Goal: Task Accomplishment & Management: Manage account settings

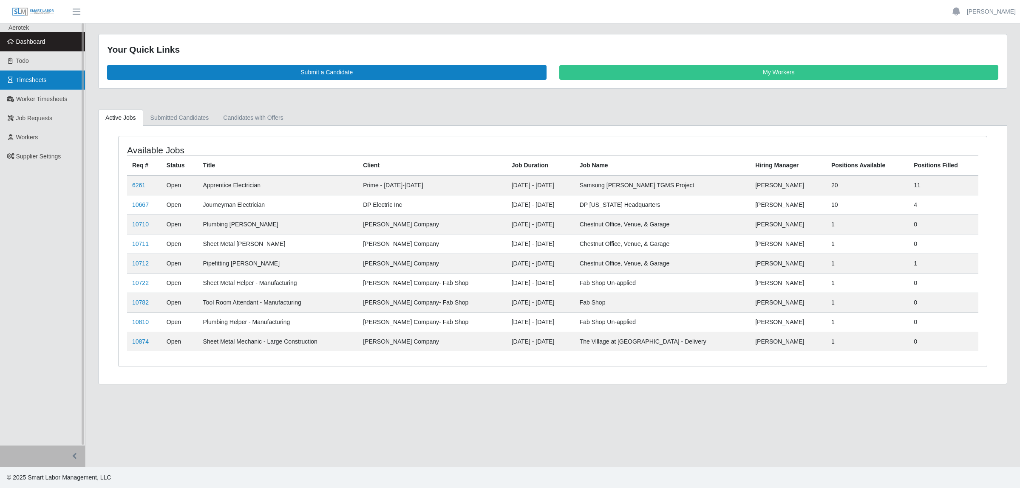
click at [38, 81] on span "Timesheets" at bounding box center [31, 80] width 31 height 7
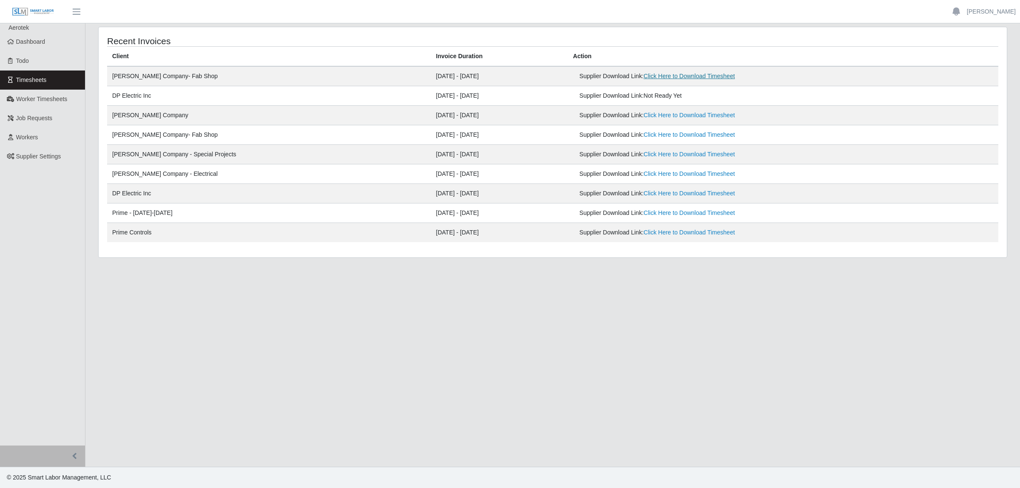
click at [644, 74] on link "Click Here to Download Timesheet" at bounding box center [689, 76] width 91 height 7
click at [39, 93] on link "Worker Timesheets" at bounding box center [42, 99] width 85 height 19
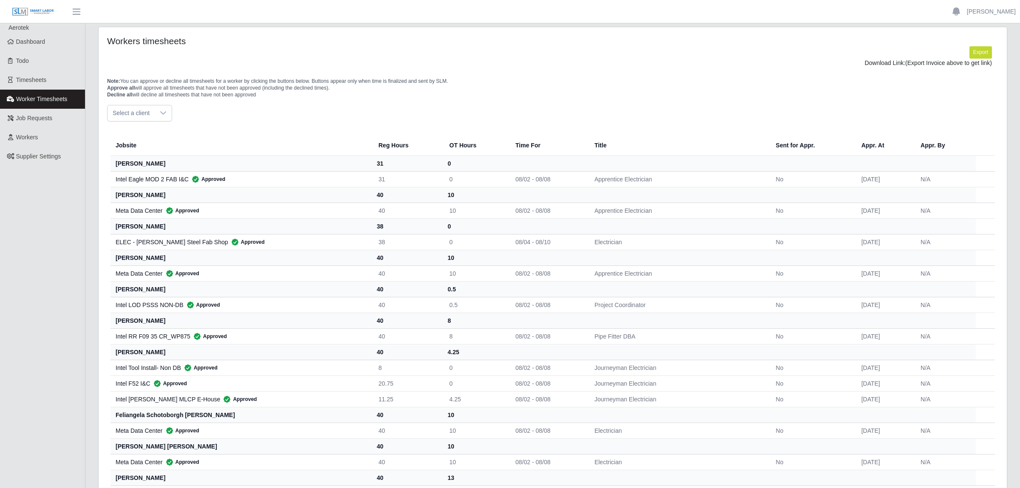
click at [147, 117] on span "Select a client" at bounding box center [131, 113] width 47 height 16
click at [181, 193] on li "[PERSON_NAME] Company- Fab Shop" at bounding box center [190, 193] width 161 height 16
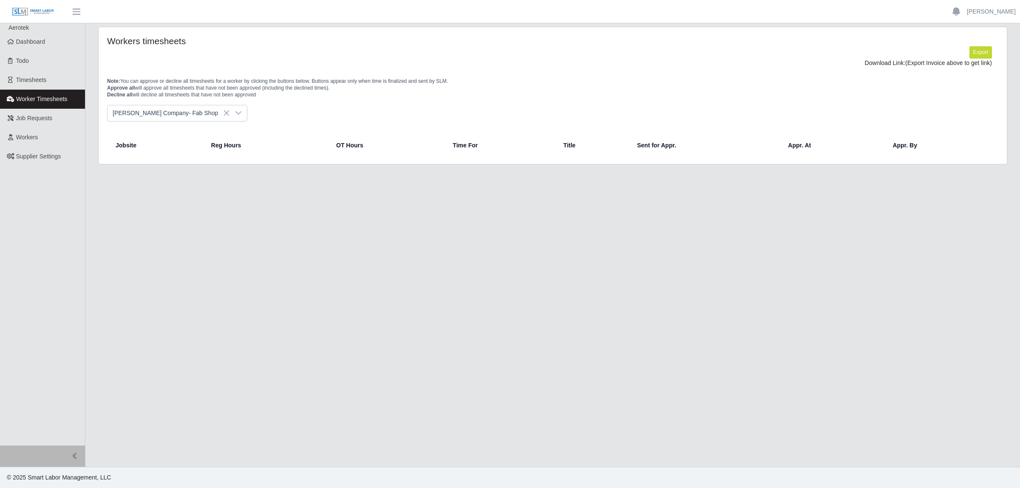
click at [235, 113] on icon at bounding box center [238, 113] width 7 height 7
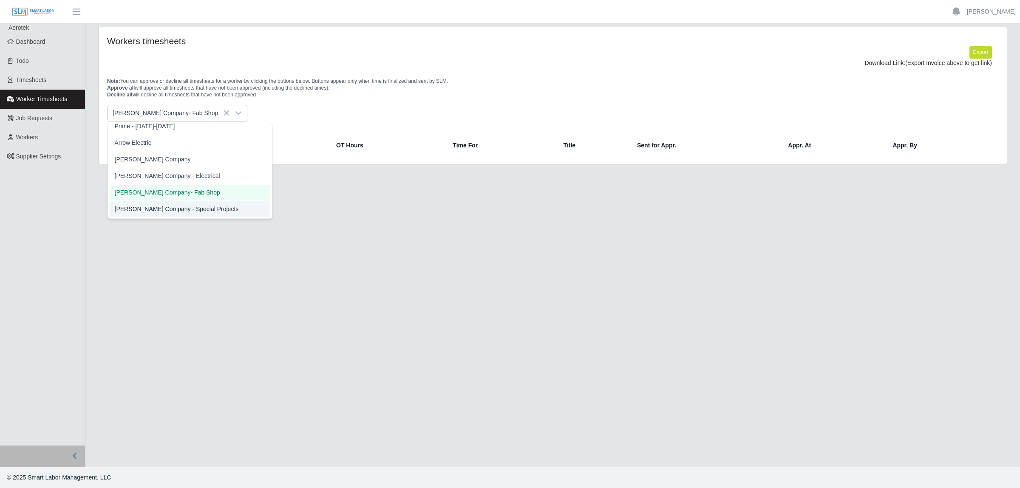
click at [170, 211] on span "[PERSON_NAME] Company - Special Projects" at bounding box center [177, 209] width 124 height 9
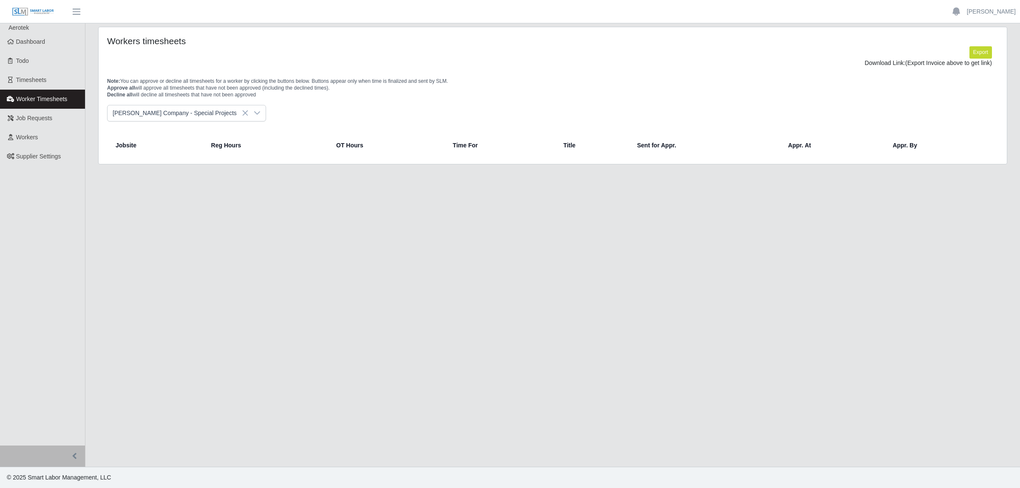
click at [254, 114] on icon at bounding box center [257, 113] width 7 height 7
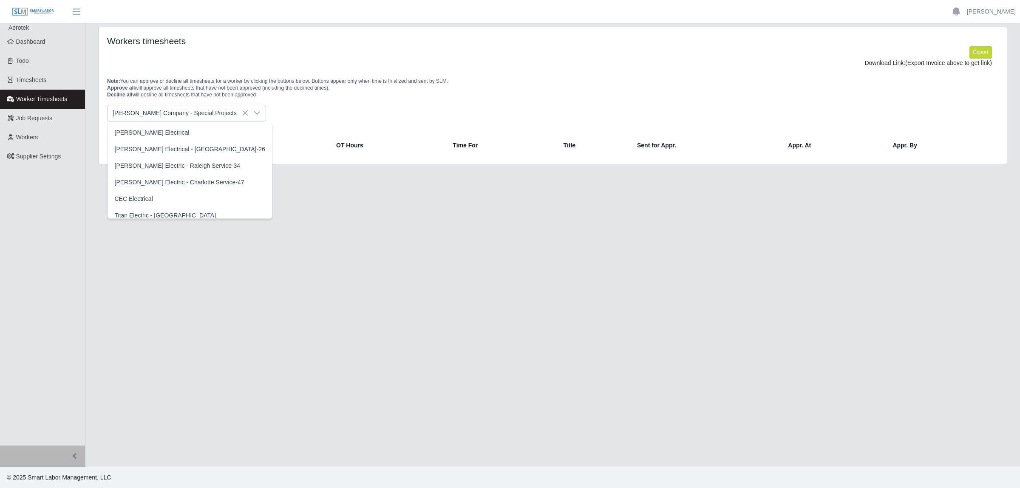
scroll to position [233, 0]
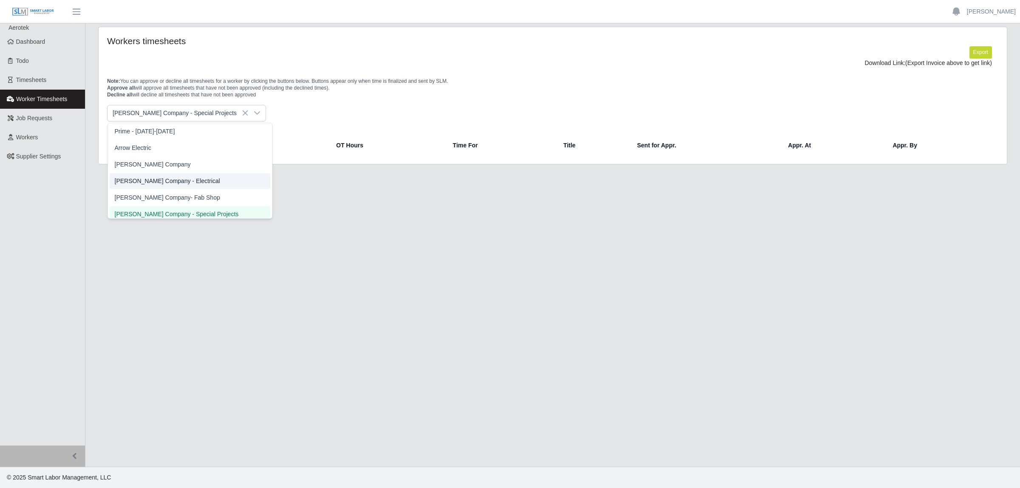
click at [175, 183] on span "[PERSON_NAME] Company - Electrical" at bounding box center [167, 181] width 105 height 9
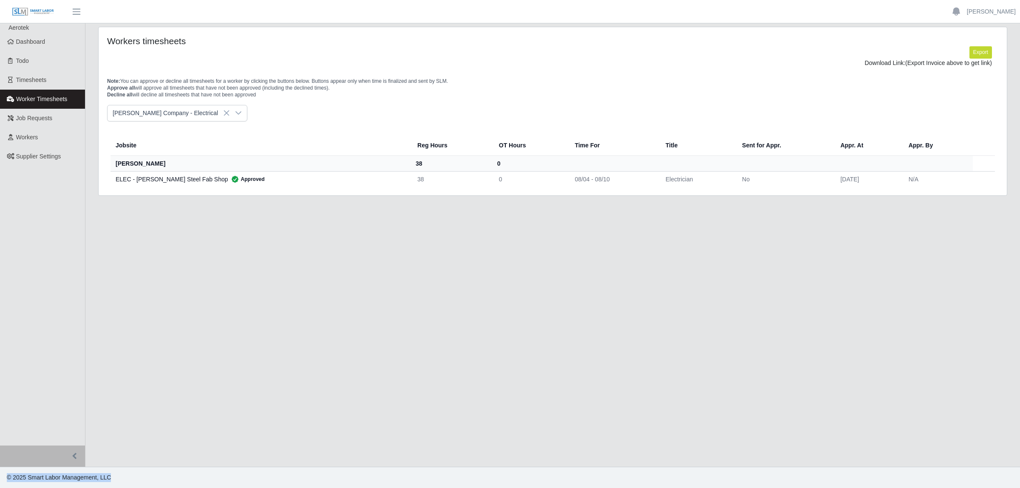
click at [272, 123] on div "Jobsite Reg Hours OT Hours Time For Title Sent for Appr. Appr. At Appr. By blak…" at bounding box center [553, 154] width 904 height 65
click at [230, 114] on div at bounding box center [238, 113] width 17 height 16
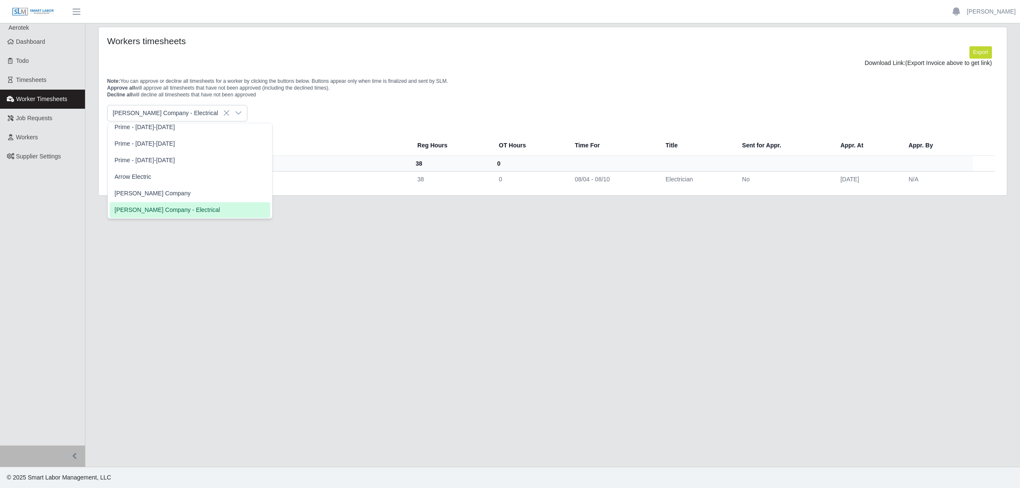
scroll to position [200, 0]
click at [157, 196] on li "[PERSON_NAME] Company" at bounding box center [190, 198] width 161 height 16
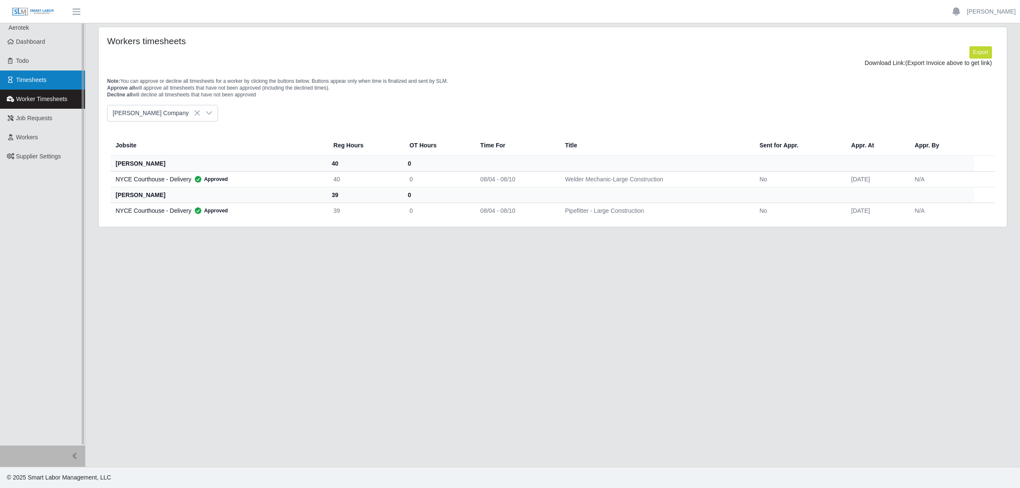
click at [46, 83] on link "Timesheets" at bounding box center [42, 80] width 85 height 19
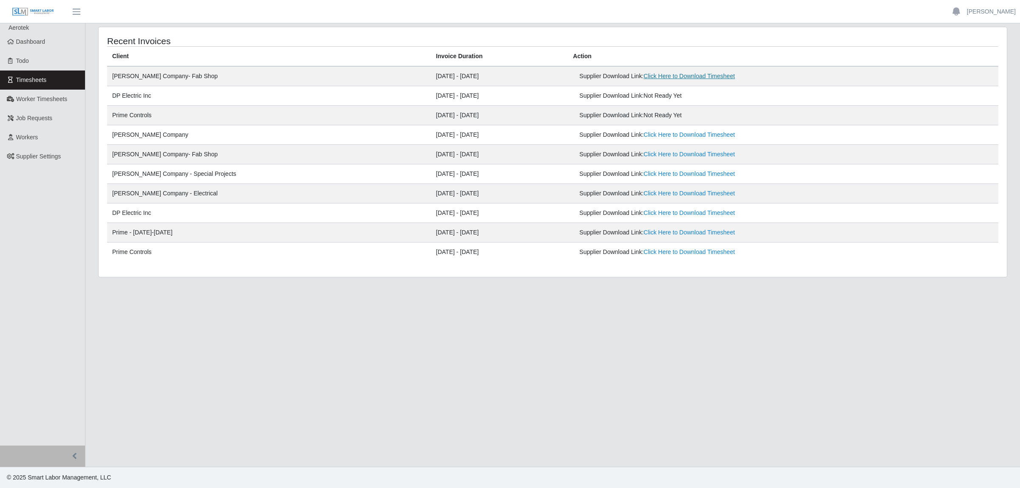
click at [653, 79] on link "Click Here to Download Timesheet" at bounding box center [689, 76] width 91 height 7
click at [45, 97] on span "Worker Timesheets" at bounding box center [41, 99] width 51 height 7
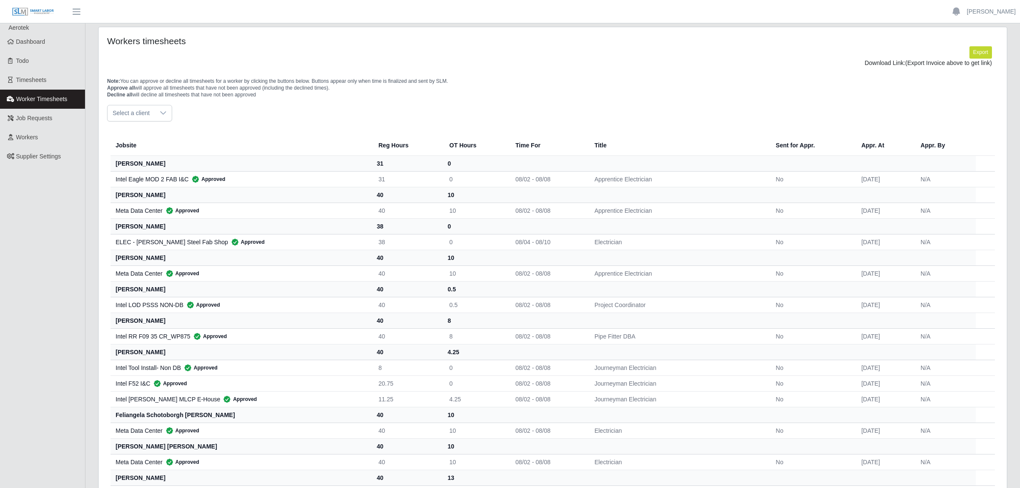
click at [164, 116] on icon at bounding box center [163, 113] width 7 height 7
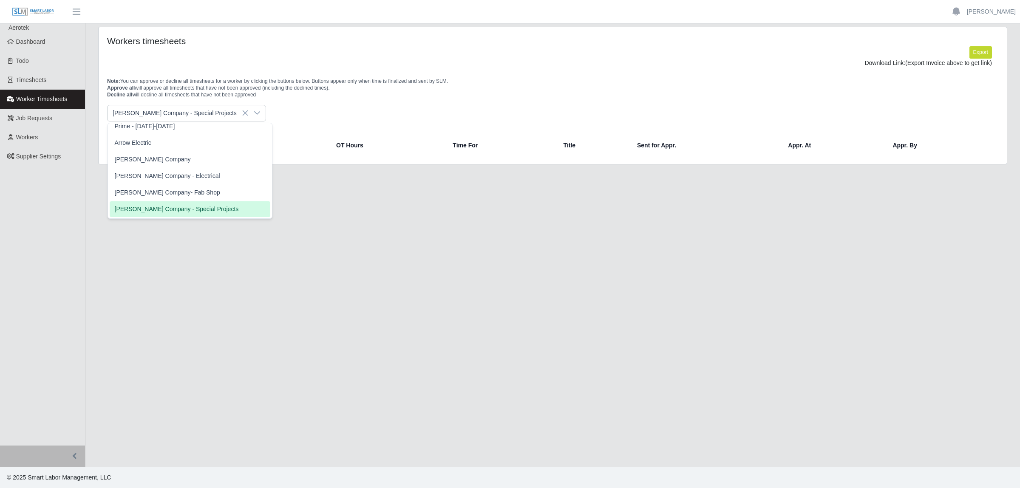
click at [183, 201] on li "[PERSON_NAME] Company - Special Projects" at bounding box center [190, 209] width 161 height 16
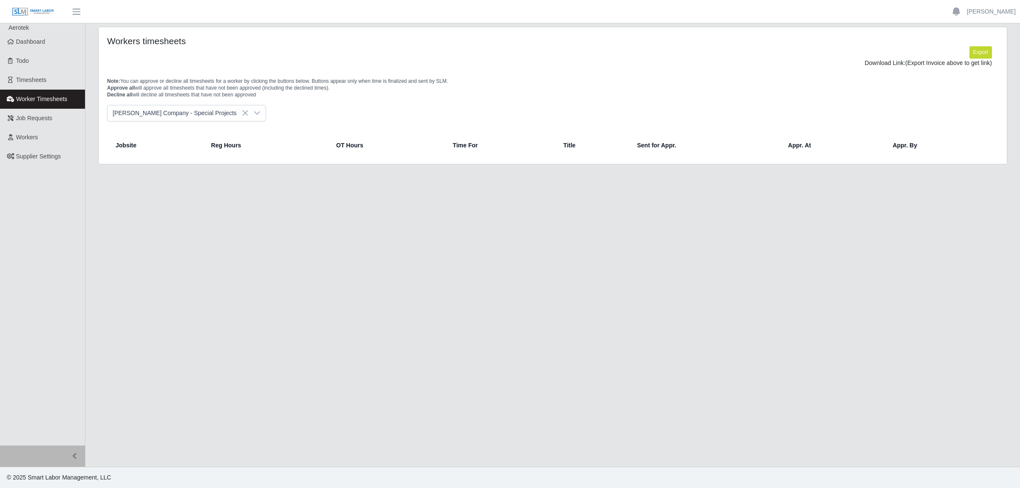
click at [249, 115] on div at bounding box center [257, 113] width 17 height 16
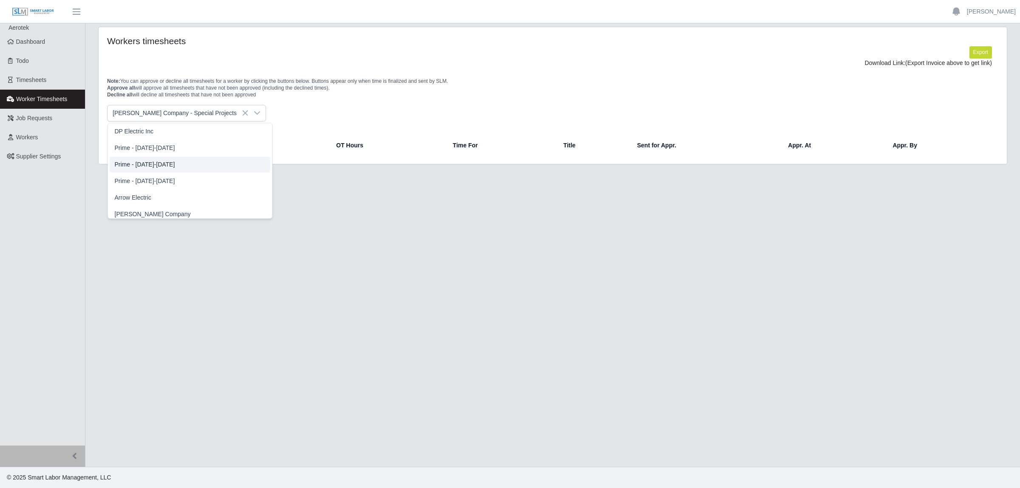
scroll to position [238, 0]
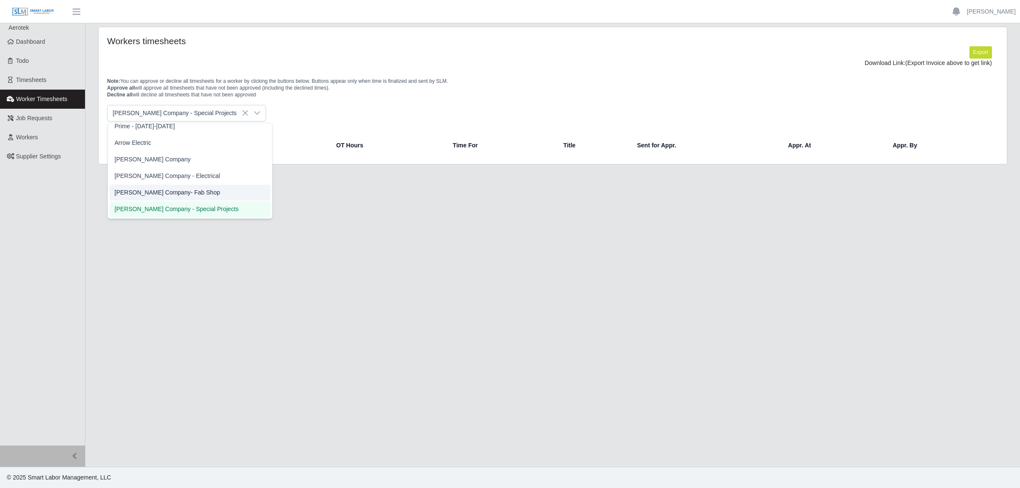
click at [177, 190] on span "[PERSON_NAME] Company- Fab Shop" at bounding box center [167, 192] width 105 height 9
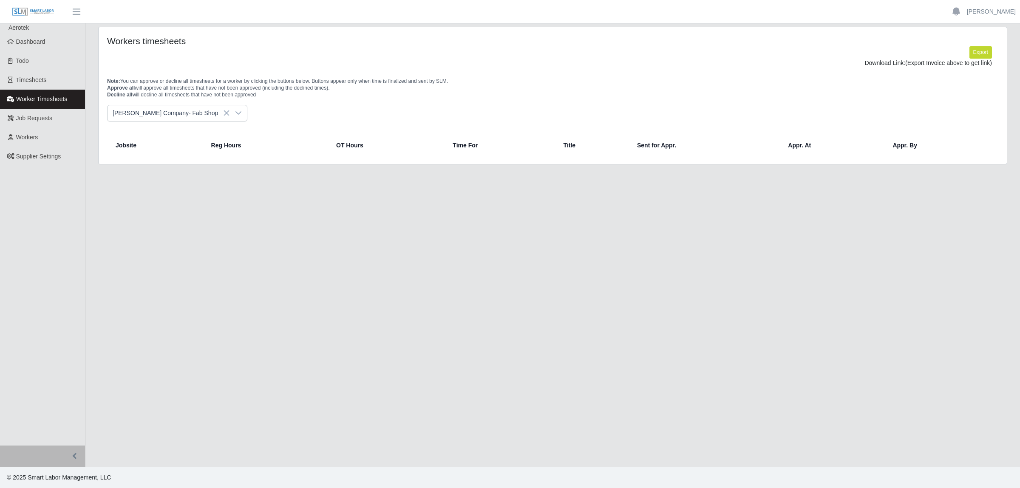
click at [230, 114] on div at bounding box center [238, 113] width 17 height 16
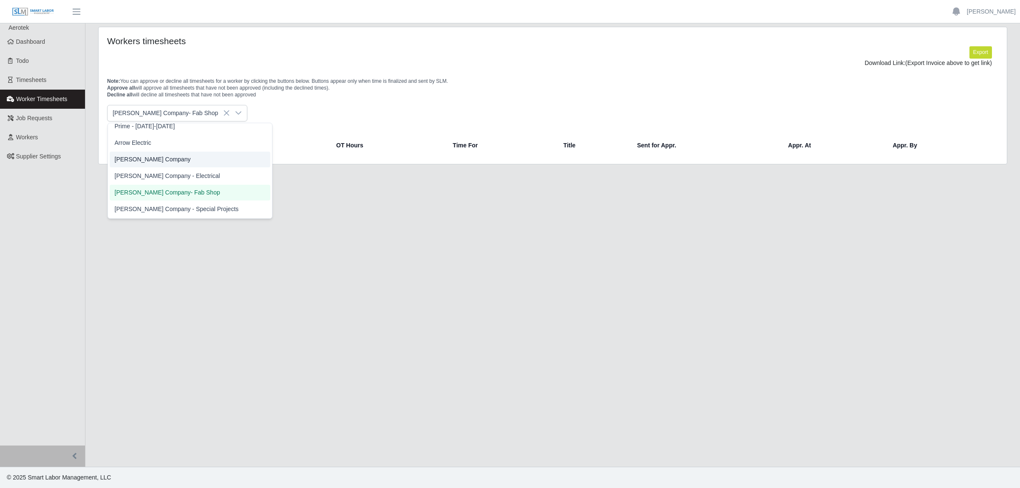
click at [186, 172] on li "[PERSON_NAME] Company - Electrical" at bounding box center [190, 176] width 161 height 16
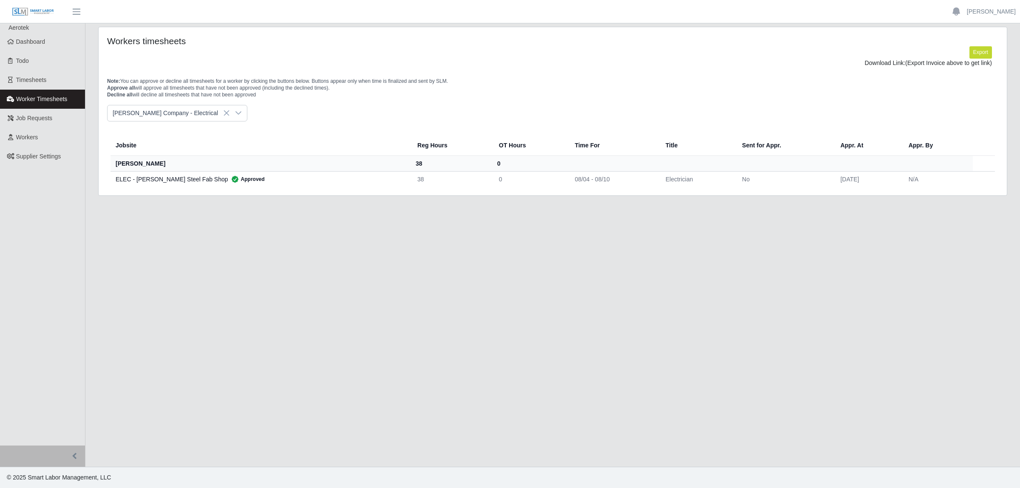
click at [235, 116] on icon at bounding box center [238, 113] width 7 height 7
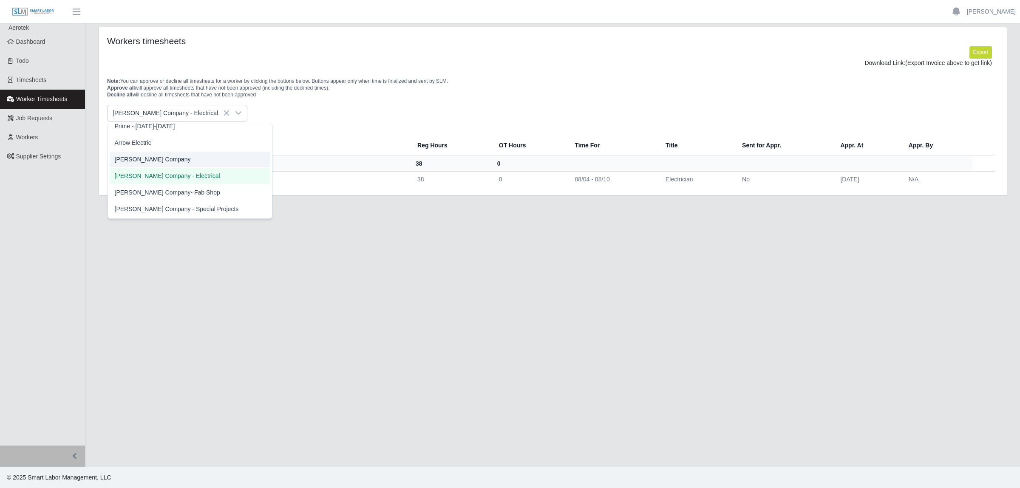
click at [167, 162] on li "[PERSON_NAME] Company" at bounding box center [190, 160] width 161 height 16
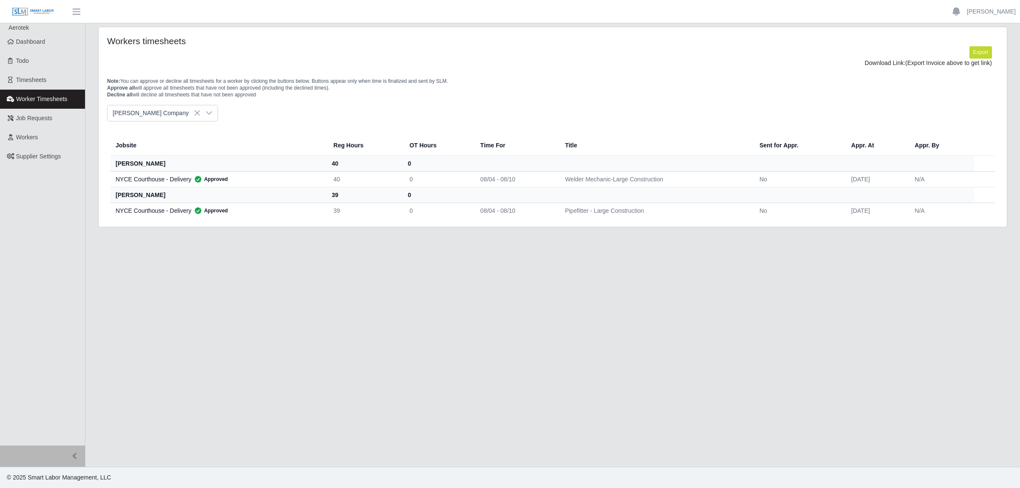
click at [967, 12] on li at bounding box center [956, 12] width 21 height 14
click at [1009, 12] on link "[PERSON_NAME]" at bounding box center [991, 11] width 49 height 9
click at [967, 61] on link "Logout" at bounding box center [981, 59] width 77 height 18
